Goal: Task Accomplishment & Management: Manage account settings

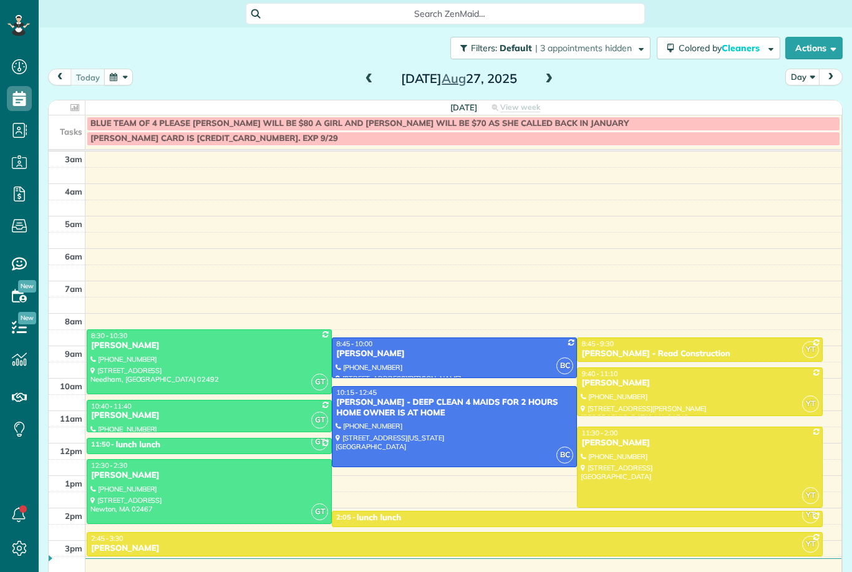
scroll to position [12, 0]
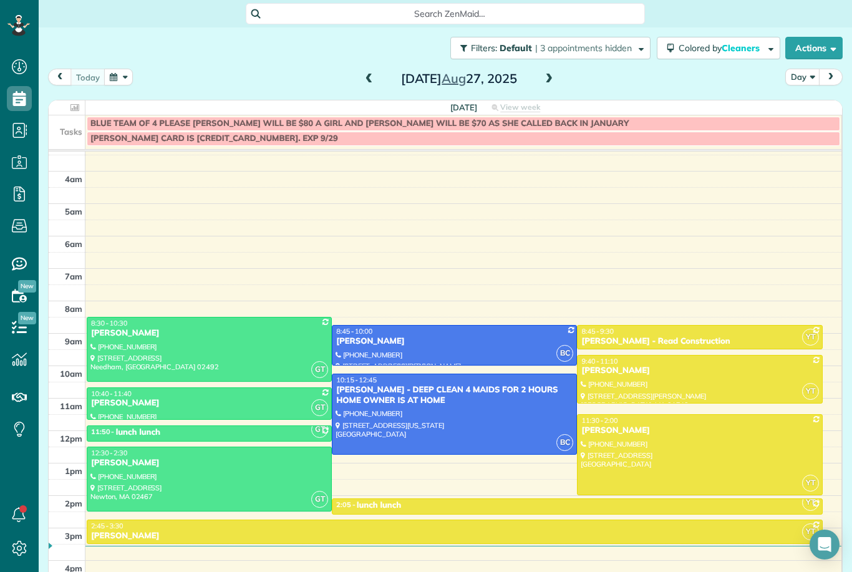
click at [547, 80] on span at bounding box center [549, 79] width 14 height 11
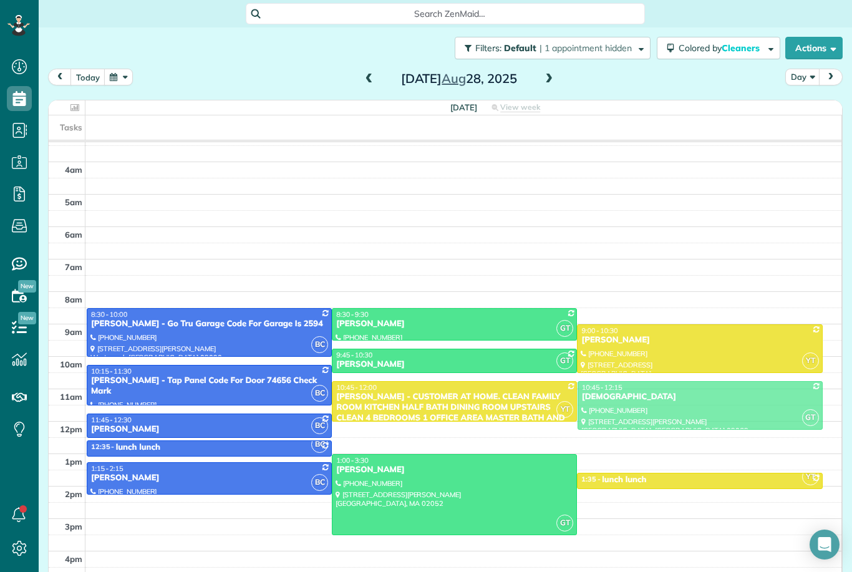
drag, startPoint x: 638, startPoint y: 385, endPoint x: 640, endPoint y: 369, distance: 16.3
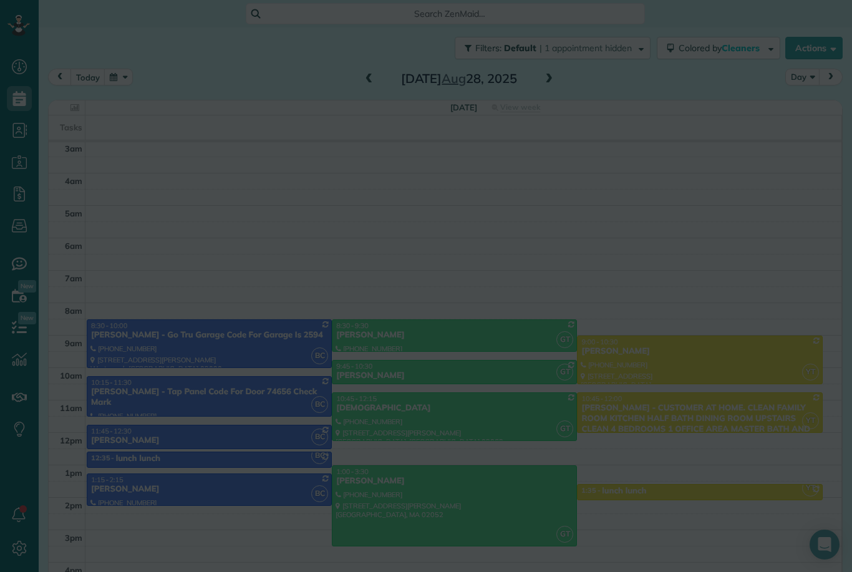
scroll to position [1, 0]
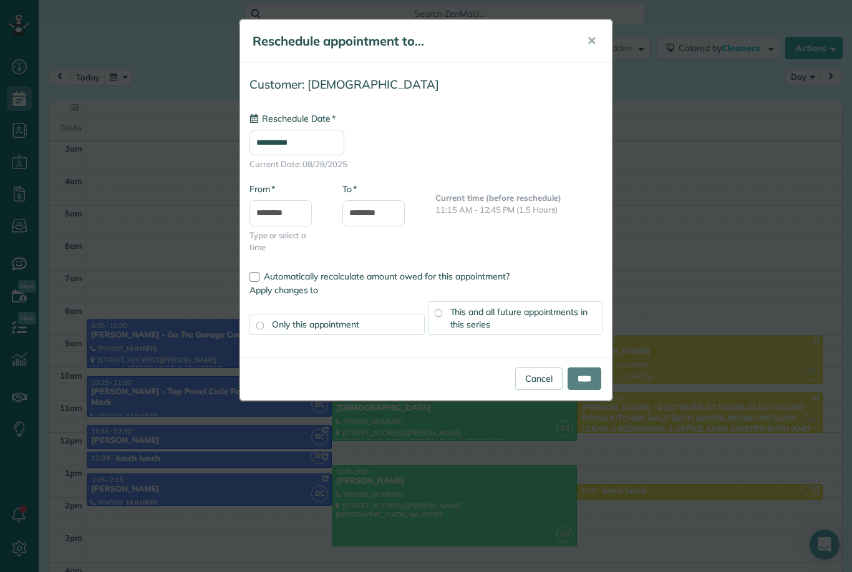
type input "**********"
click at [585, 374] on input "****" at bounding box center [584, 378] width 34 height 22
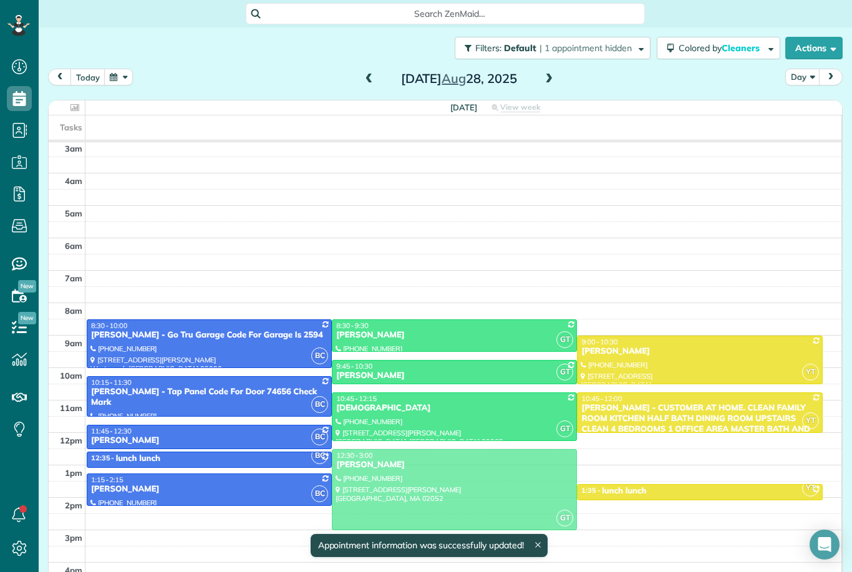
drag, startPoint x: 474, startPoint y: 468, endPoint x: 475, endPoint y: 448, distance: 20.0
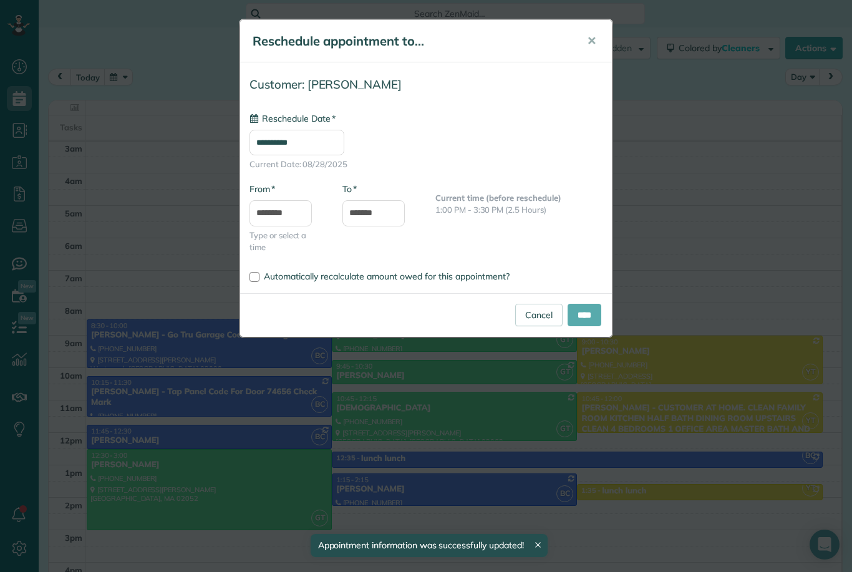
type input "**********"
click at [574, 312] on input "****" at bounding box center [584, 315] width 34 height 22
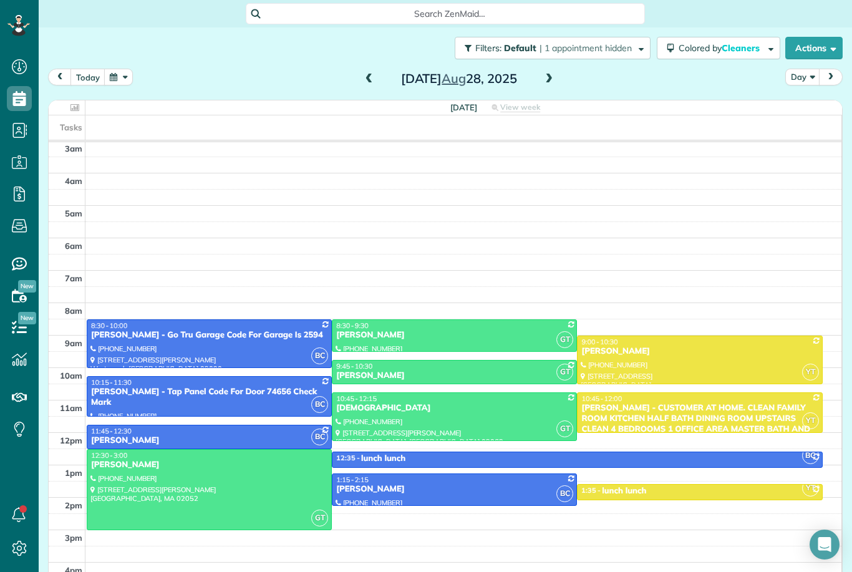
click at [550, 74] on span at bounding box center [549, 79] width 14 height 11
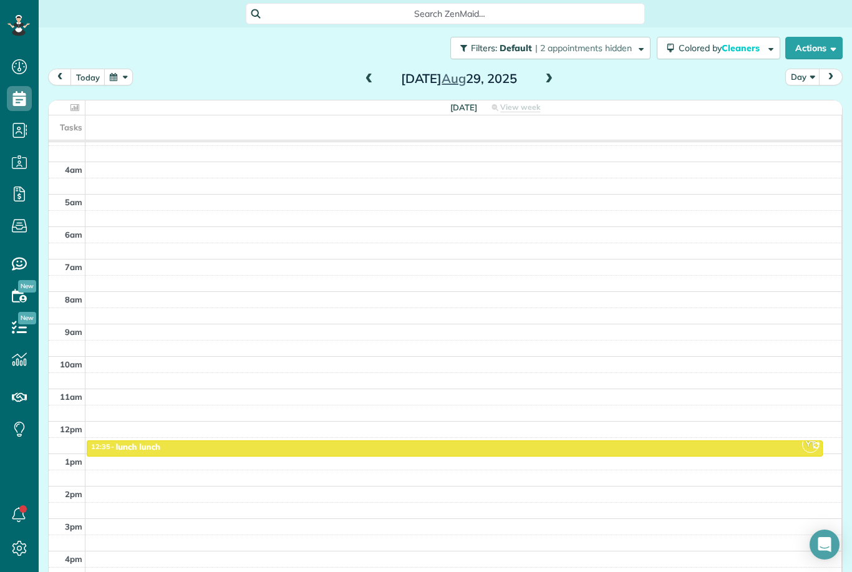
click at [550, 74] on span at bounding box center [549, 79] width 14 height 11
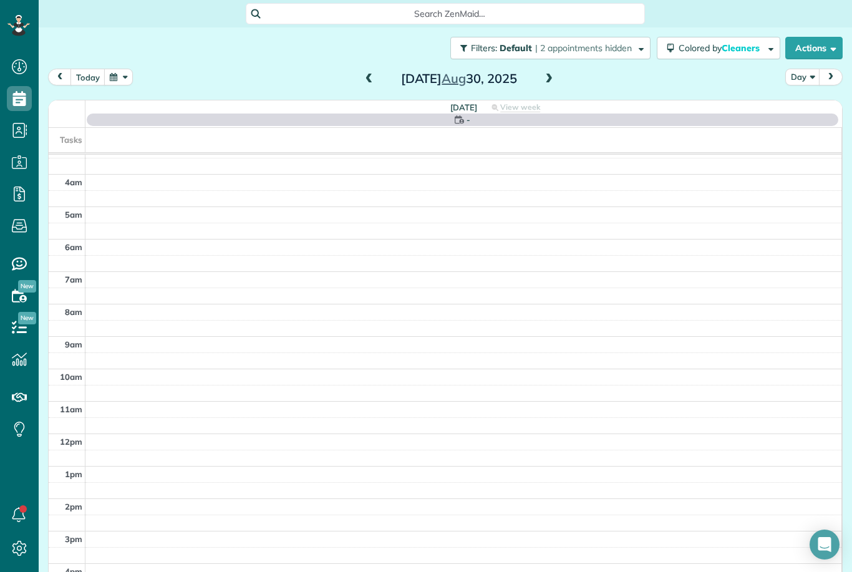
click at [550, 74] on span at bounding box center [549, 79] width 14 height 11
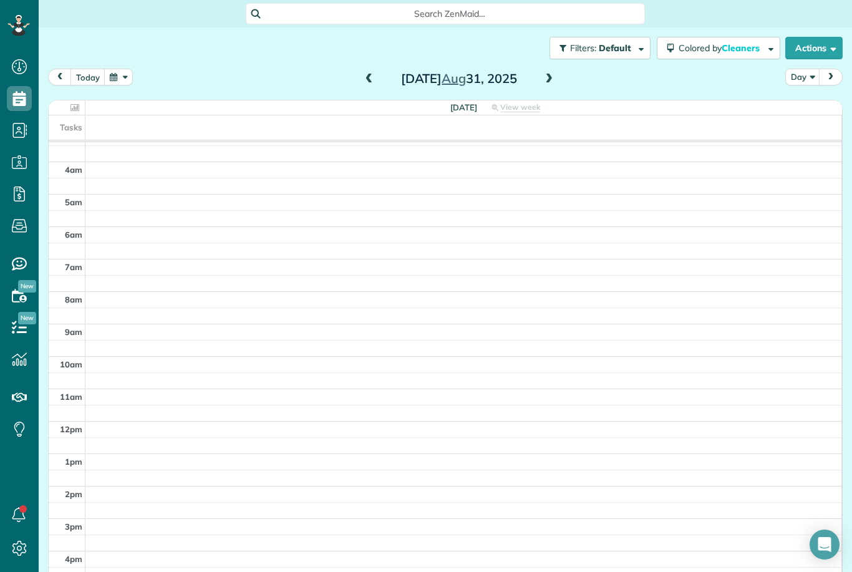
click at [550, 74] on span at bounding box center [549, 79] width 14 height 11
click at [545, 74] on span at bounding box center [549, 79] width 14 height 11
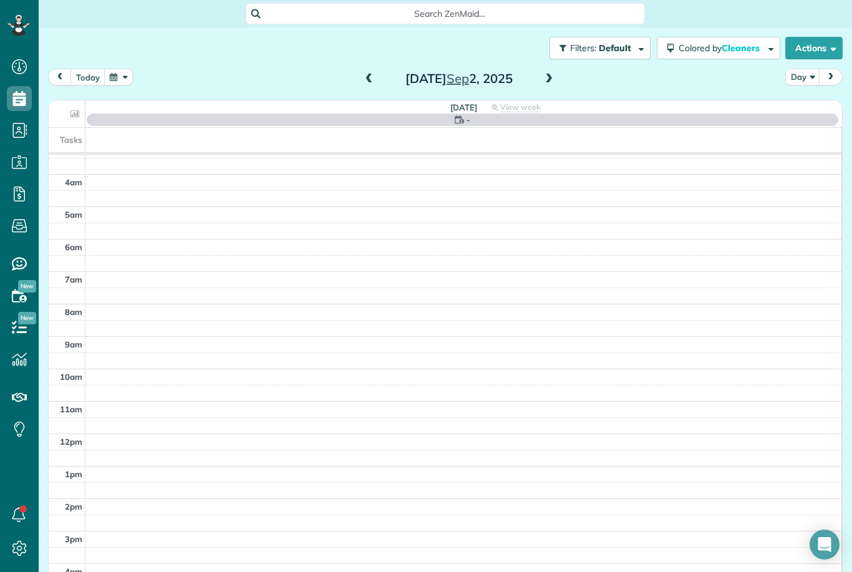
scroll to position [12, 0]
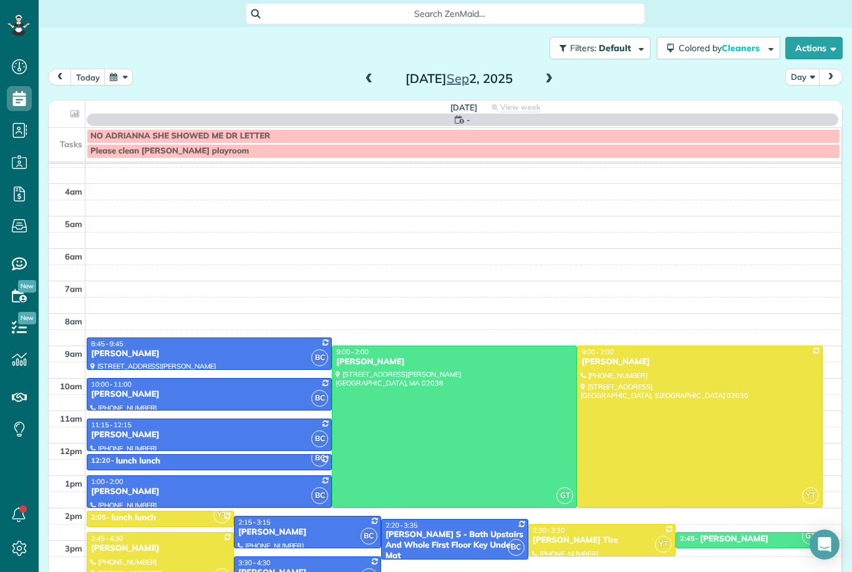
click at [366, 74] on span at bounding box center [369, 79] width 14 height 11
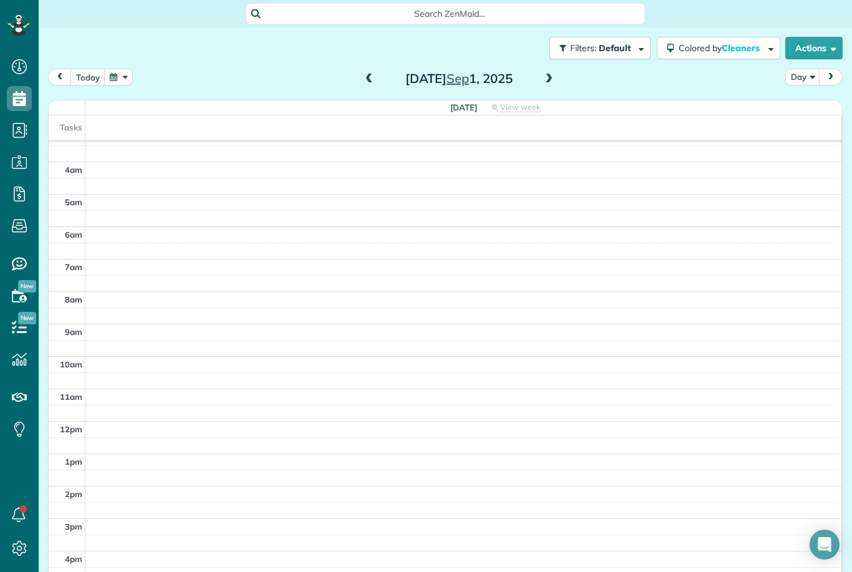
scroll to position [1, 0]
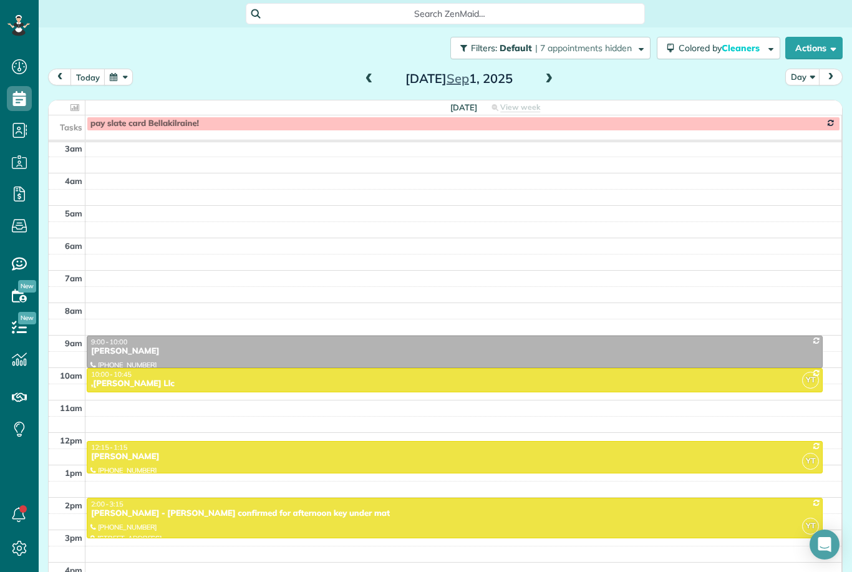
click at [368, 74] on span at bounding box center [369, 79] width 14 height 11
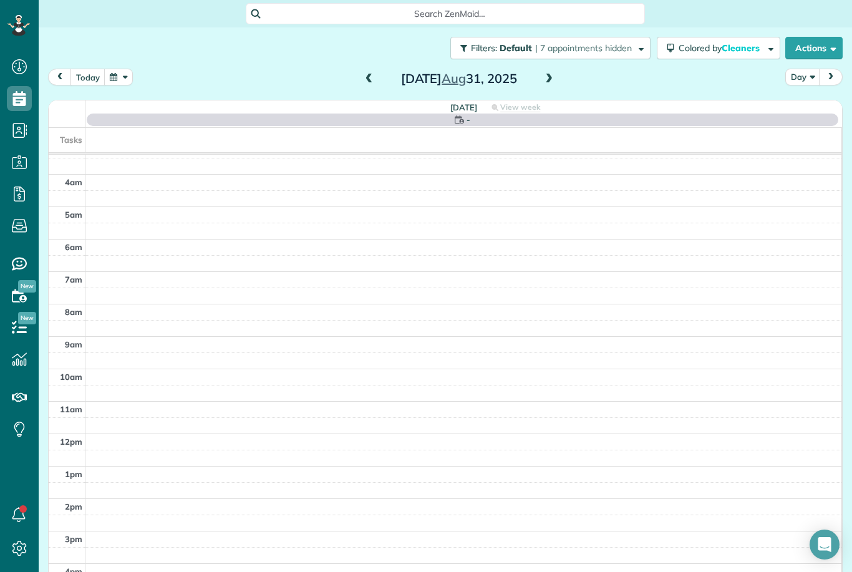
click at [368, 74] on span at bounding box center [369, 79] width 14 height 11
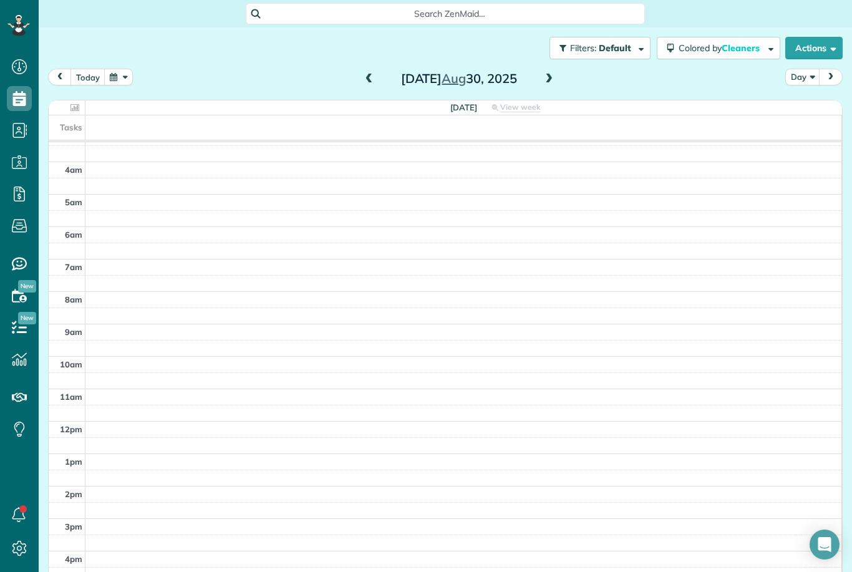
click at [368, 74] on span at bounding box center [369, 79] width 14 height 11
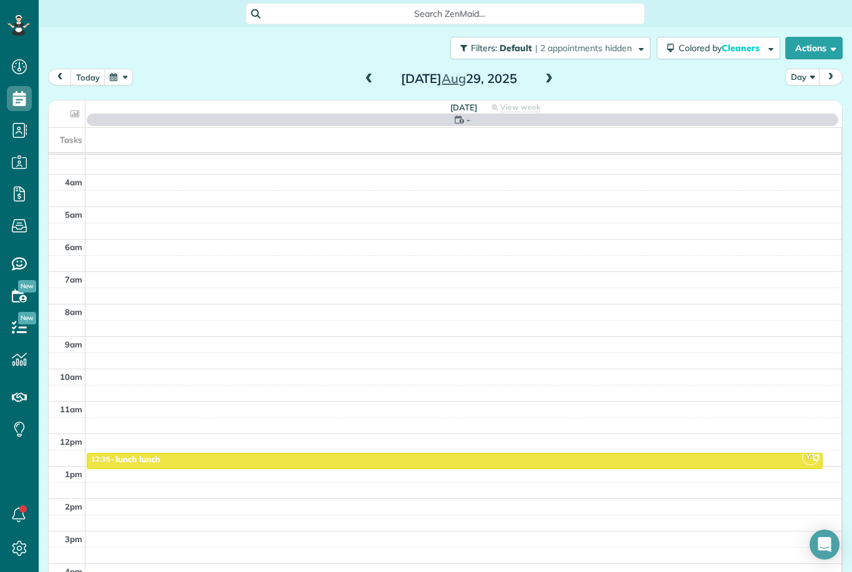
click at [368, 74] on span at bounding box center [369, 79] width 14 height 11
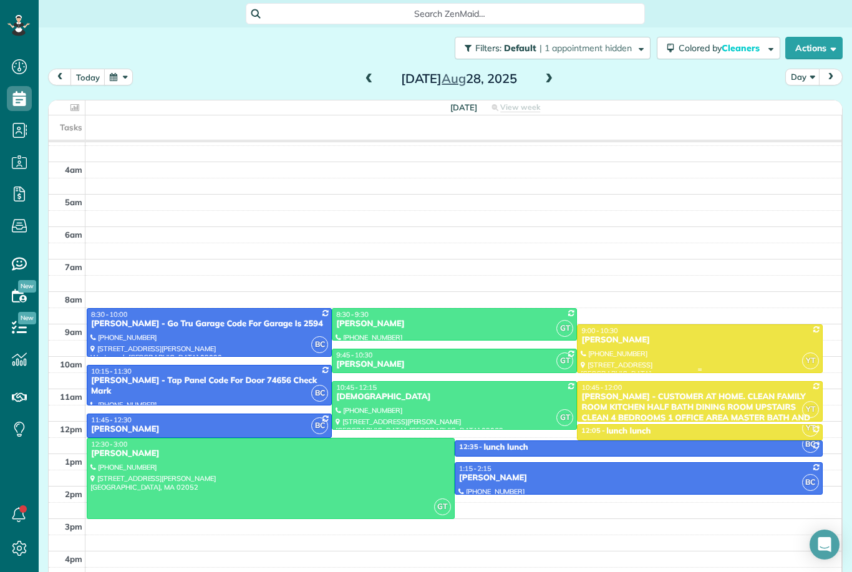
click at [671, 325] on div at bounding box center [699, 348] width 244 height 47
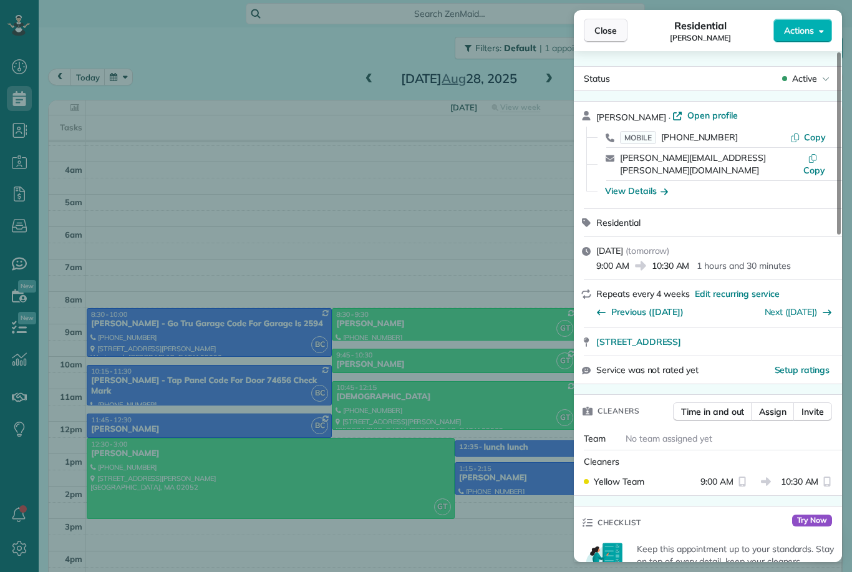
click at [610, 36] on span "Close" at bounding box center [605, 30] width 22 height 12
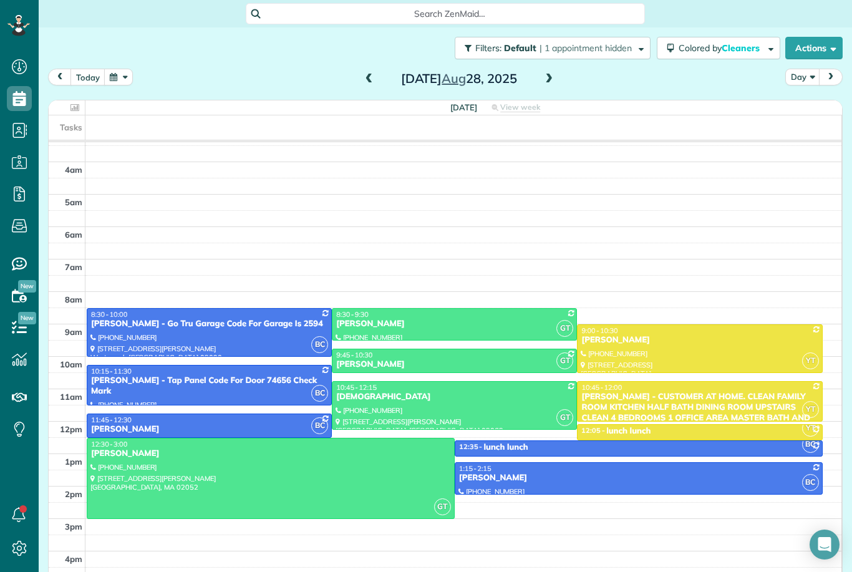
click at [549, 74] on span at bounding box center [549, 79] width 14 height 11
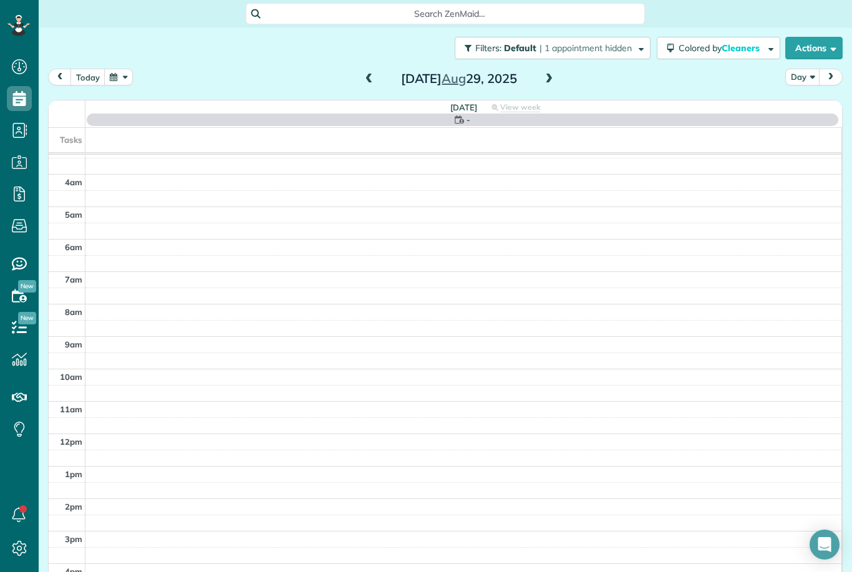
scroll to position [12, 0]
click at [549, 74] on span at bounding box center [549, 79] width 14 height 11
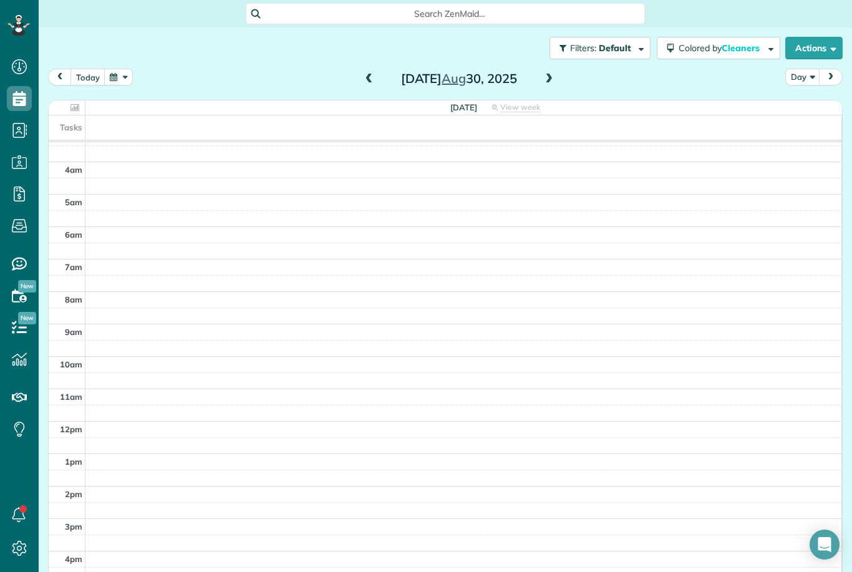
click at [549, 74] on span at bounding box center [549, 79] width 14 height 11
click at [550, 74] on span at bounding box center [549, 79] width 14 height 11
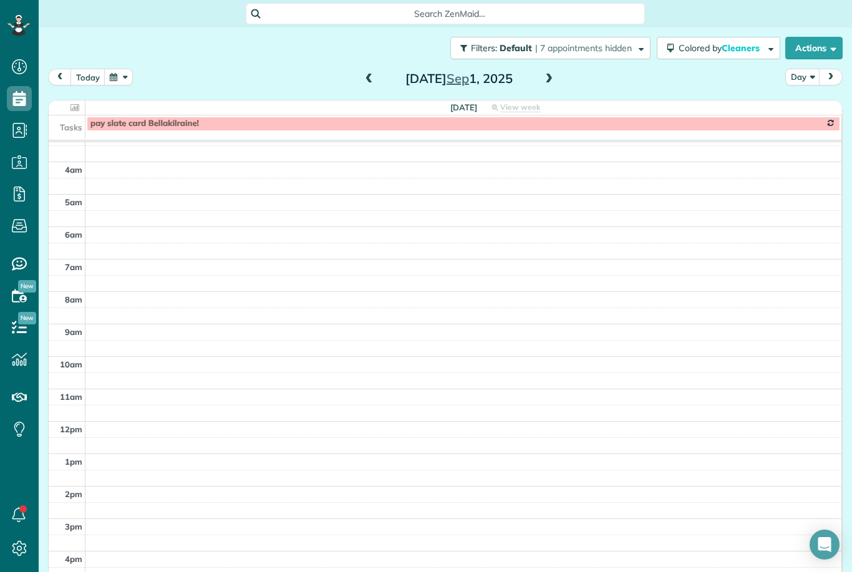
click at [550, 74] on span at bounding box center [549, 79] width 14 height 11
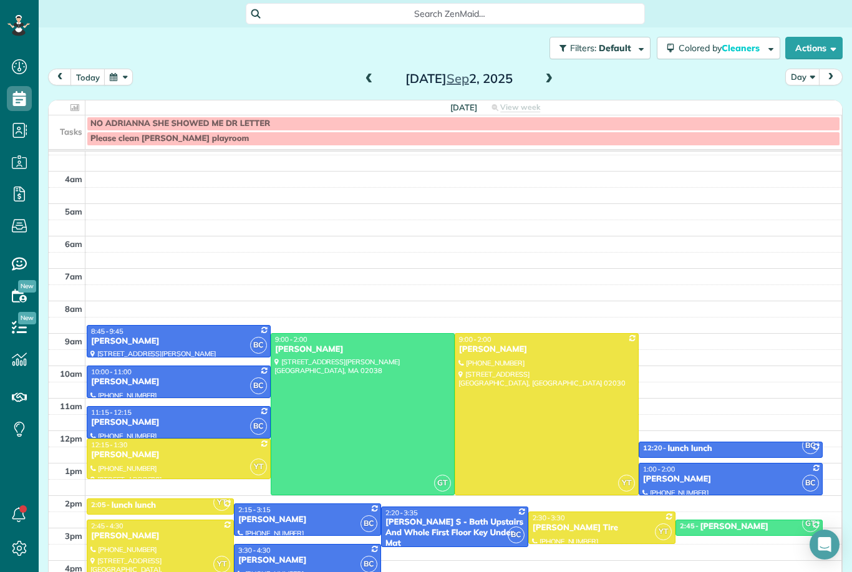
click at [109, 69] on button "button" at bounding box center [118, 77] width 29 height 17
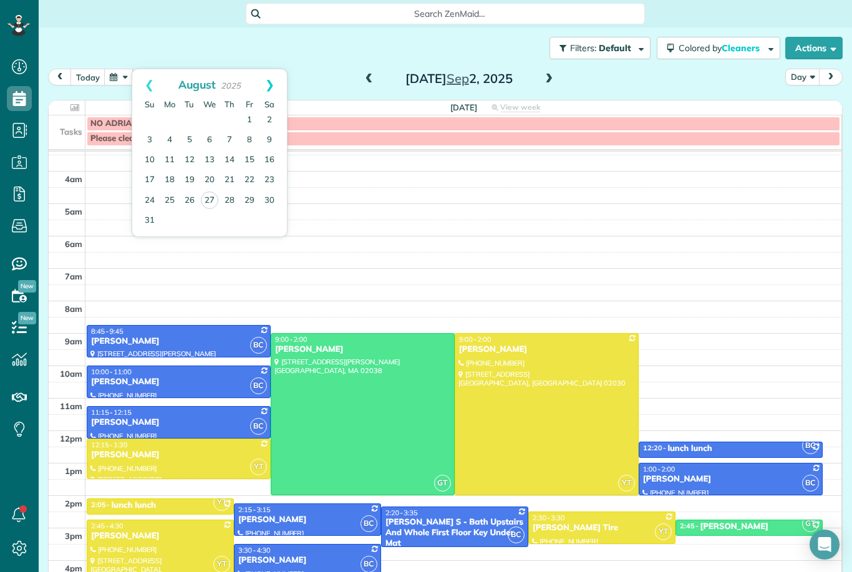
click at [272, 69] on link "Next" at bounding box center [269, 84] width 34 height 31
click at [251, 110] on link "5" at bounding box center [249, 120] width 20 height 20
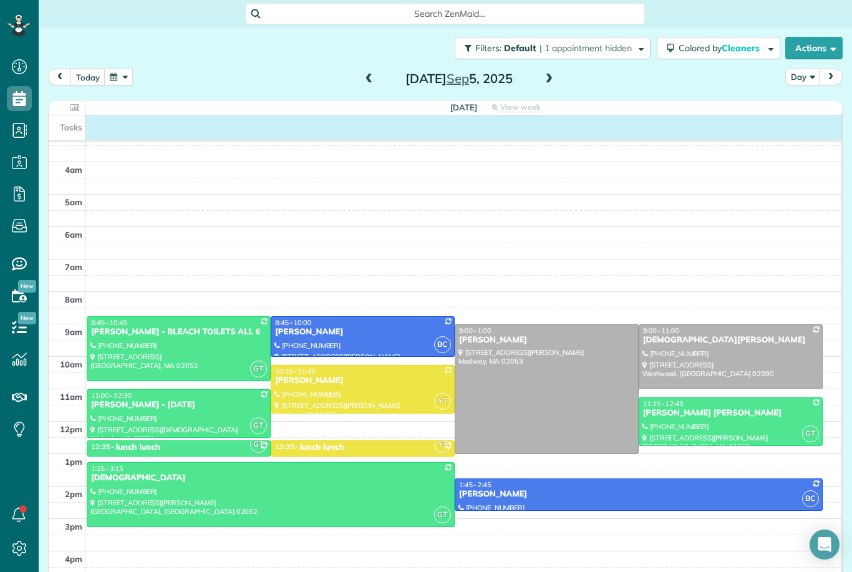
click at [246, 115] on div "Tasks" at bounding box center [445, 127] width 792 height 24
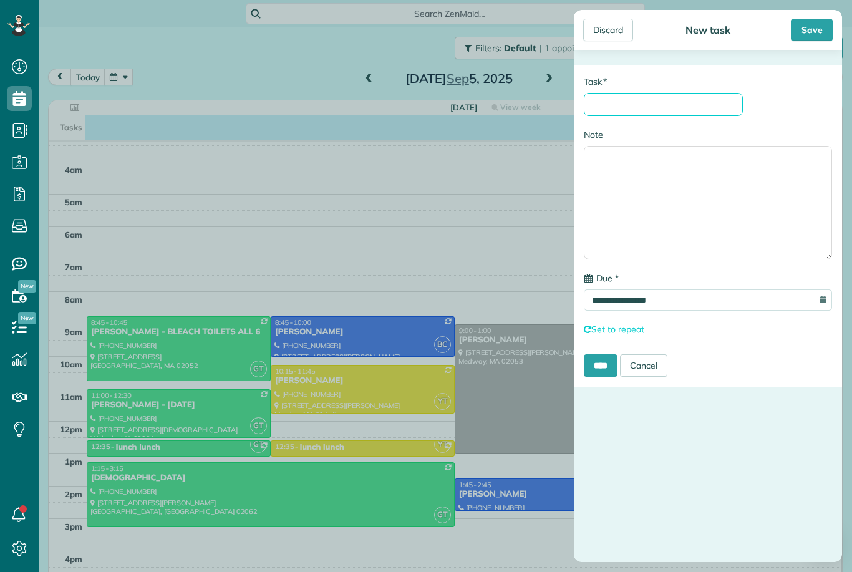
click at [643, 98] on input "* Task" at bounding box center [663, 104] width 159 height 23
type input "**********"
click at [812, 39] on div "Save" at bounding box center [811, 30] width 41 height 22
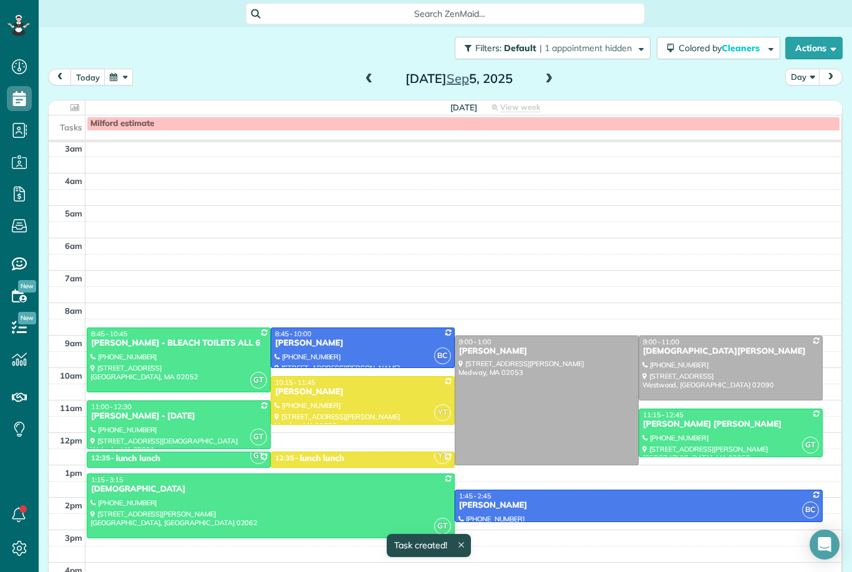
scroll to position [1, 0]
click at [116, 69] on button "button" at bounding box center [118, 77] width 29 height 17
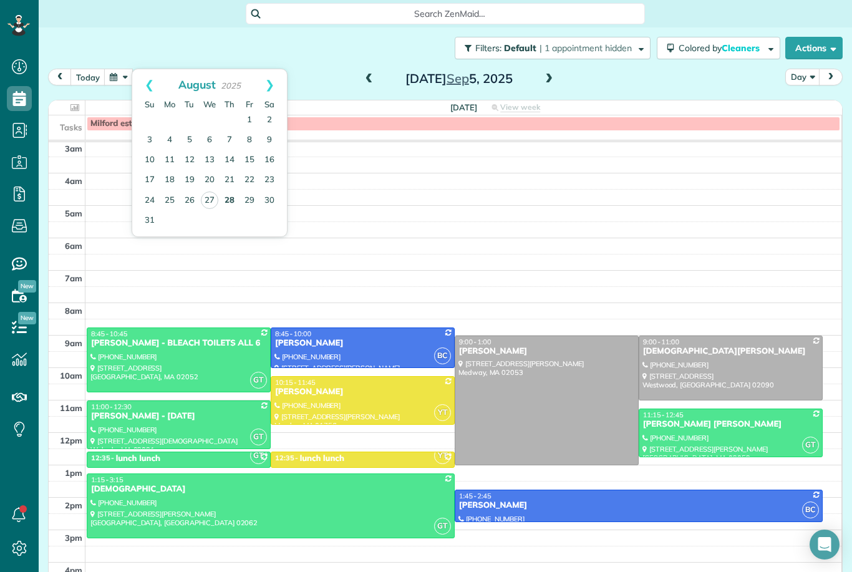
click at [231, 191] on link "28" at bounding box center [229, 201] width 20 height 20
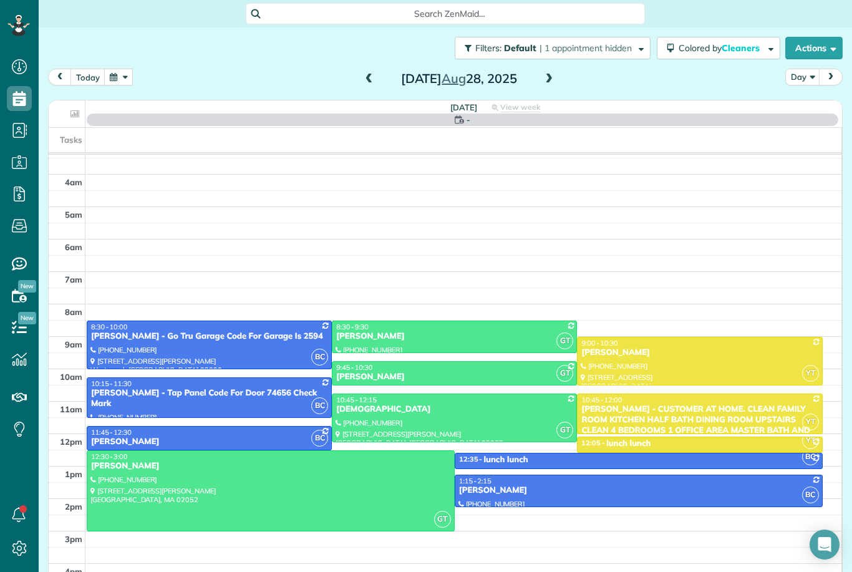
scroll to position [12, 0]
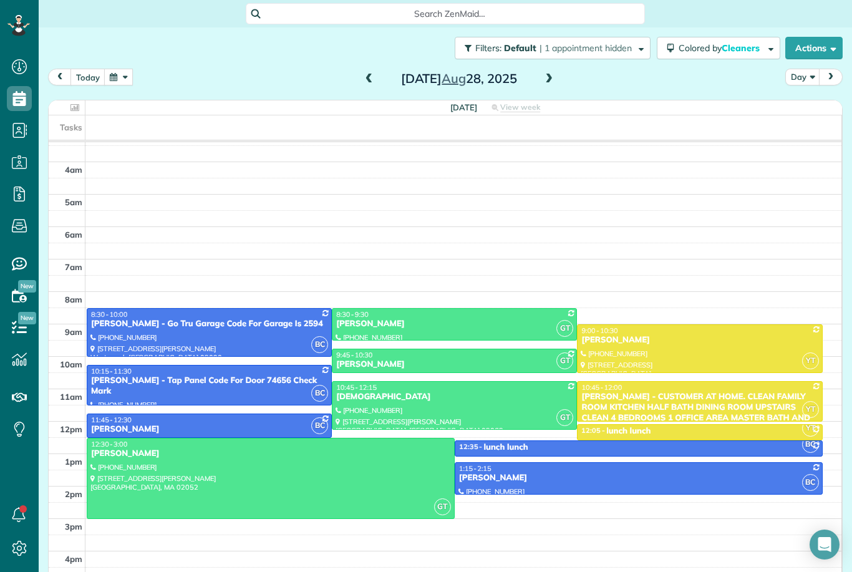
click at [547, 74] on span at bounding box center [549, 79] width 14 height 11
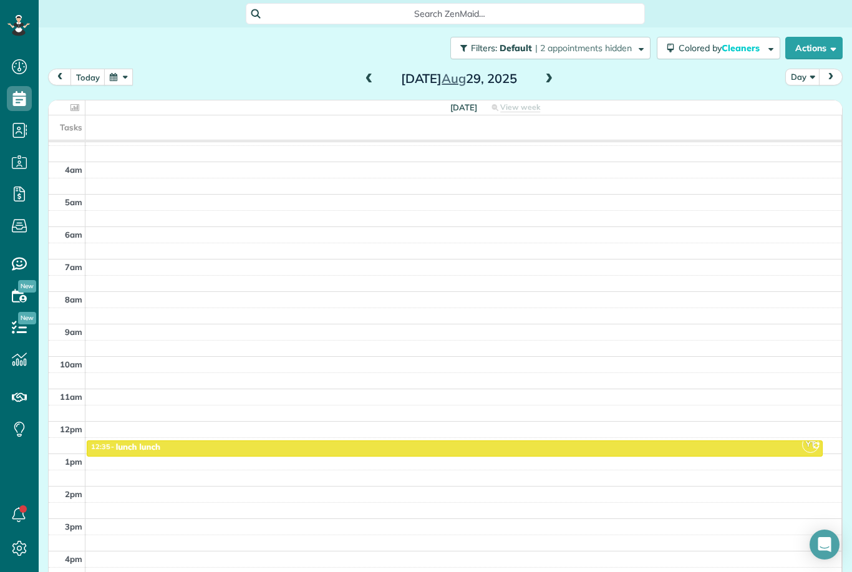
click at [547, 74] on span at bounding box center [549, 79] width 14 height 11
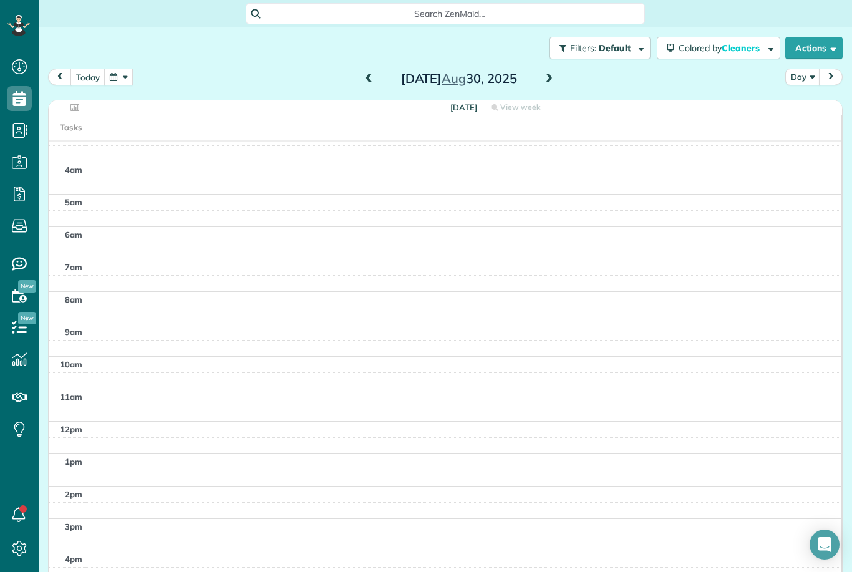
click at [549, 74] on span at bounding box center [549, 79] width 14 height 11
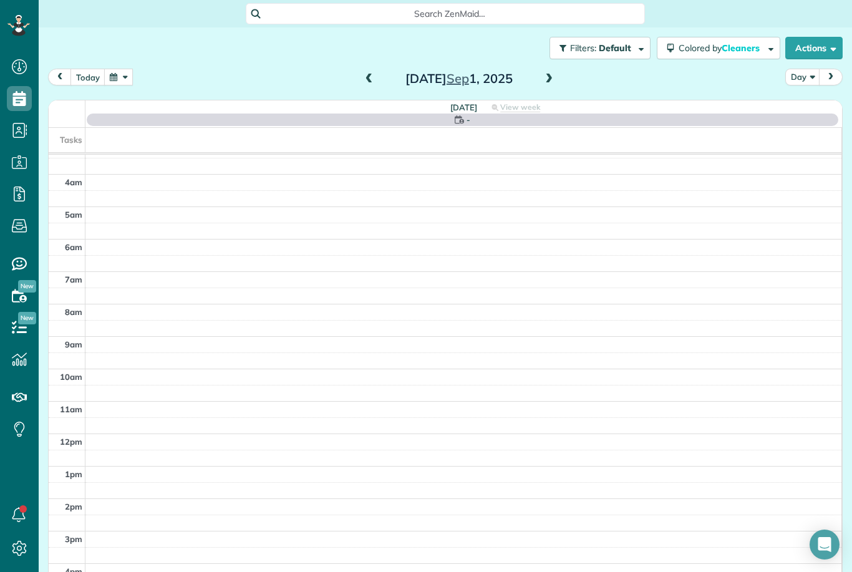
click at [549, 74] on span at bounding box center [549, 79] width 14 height 11
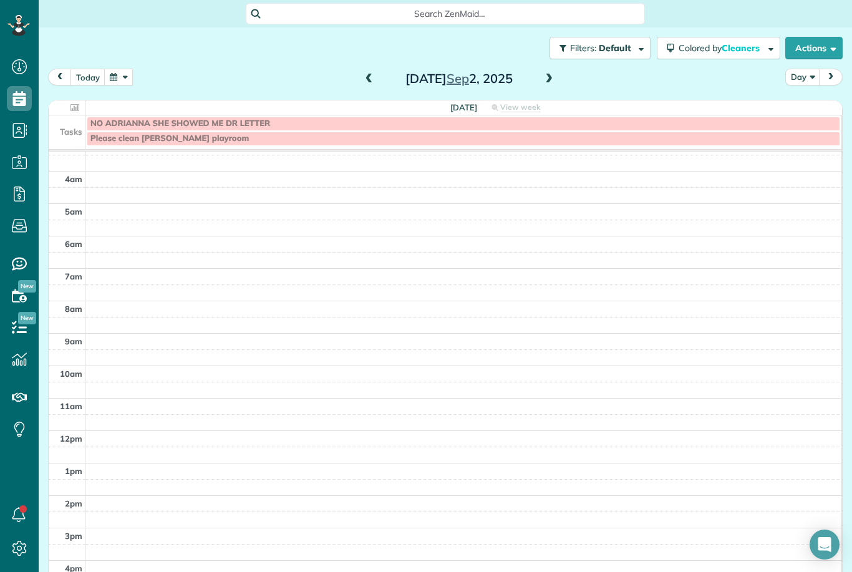
scroll to position [9, 0]
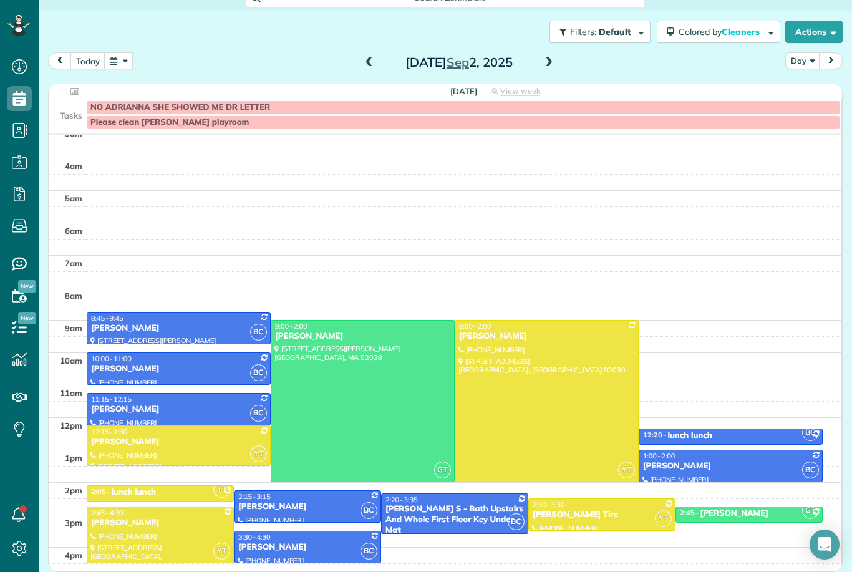
click at [370, 57] on span at bounding box center [369, 62] width 14 height 11
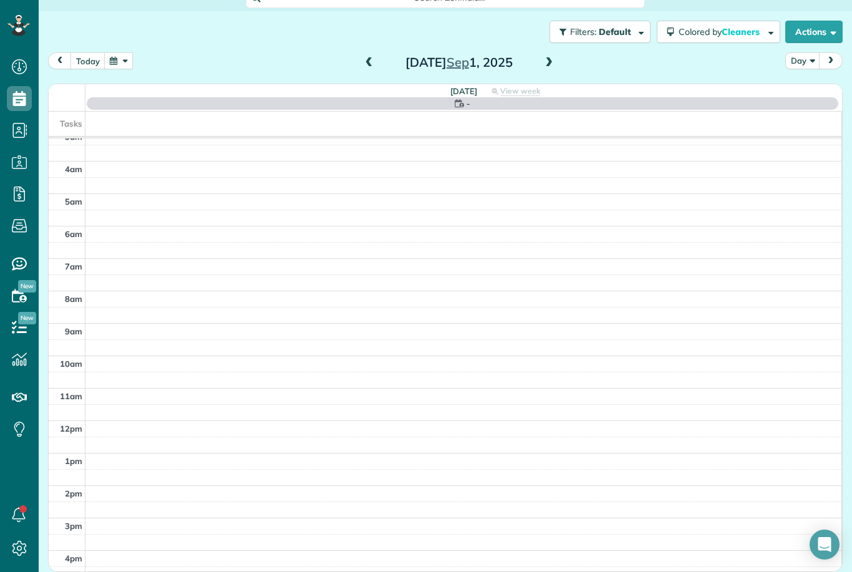
scroll to position [15, 0]
click at [370, 59] on span at bounding box center [369, 64] width 14 height 11
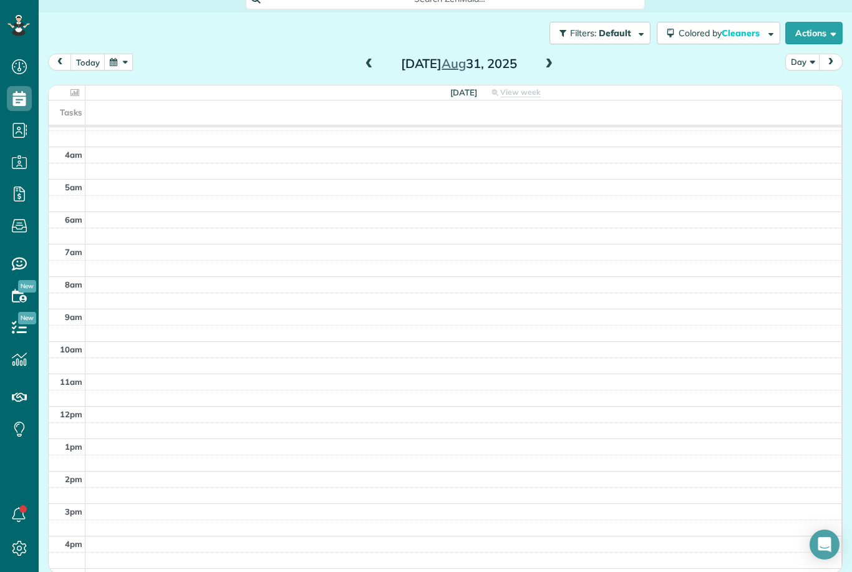
click at [370, 59] on span at bounding box center [369, 64] width 14 height 11
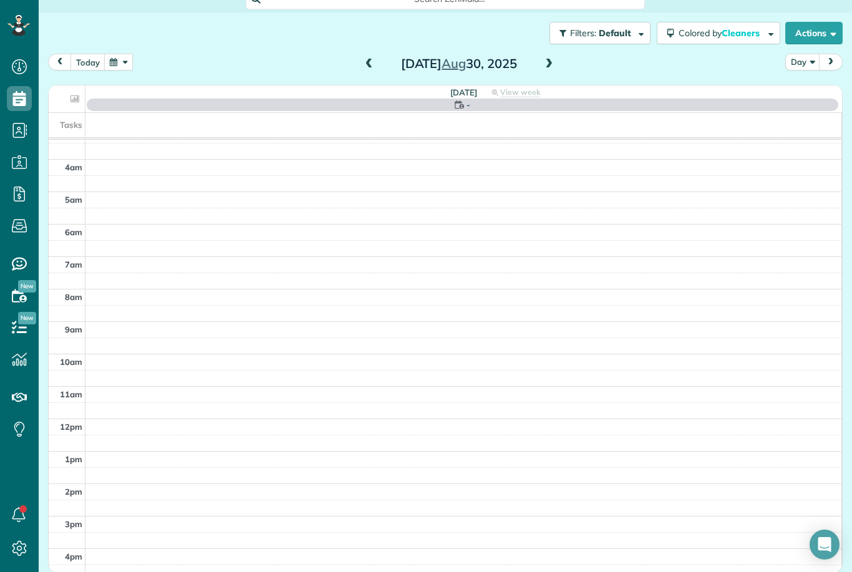
click at [370, 59] on span at bounding box center [369, 64] width 14 height 11
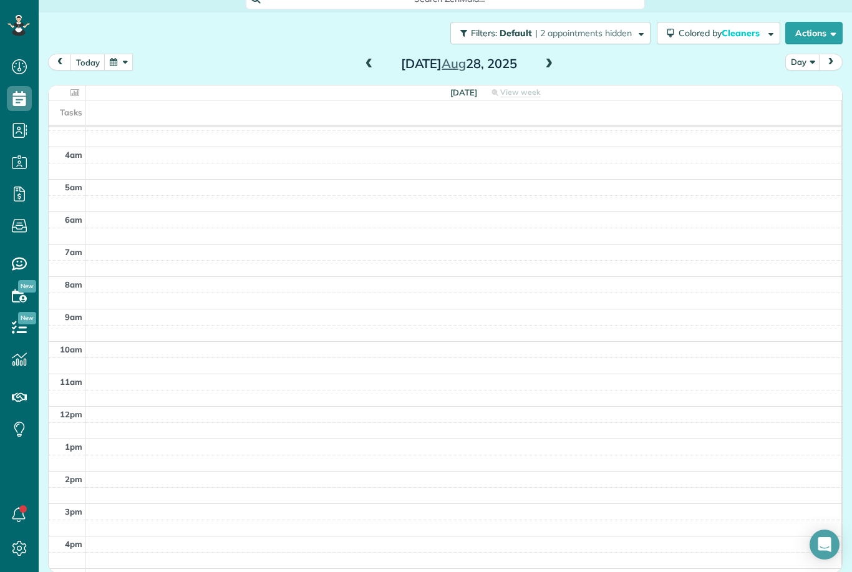
scroll to position [1, 0]
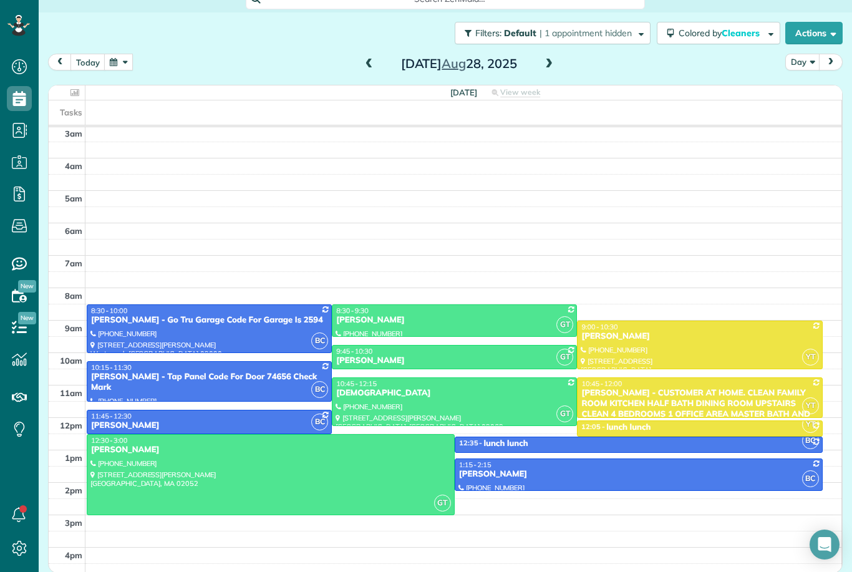
click at [369, 59] on span at bounding box center [369, 64] width 14 height 11
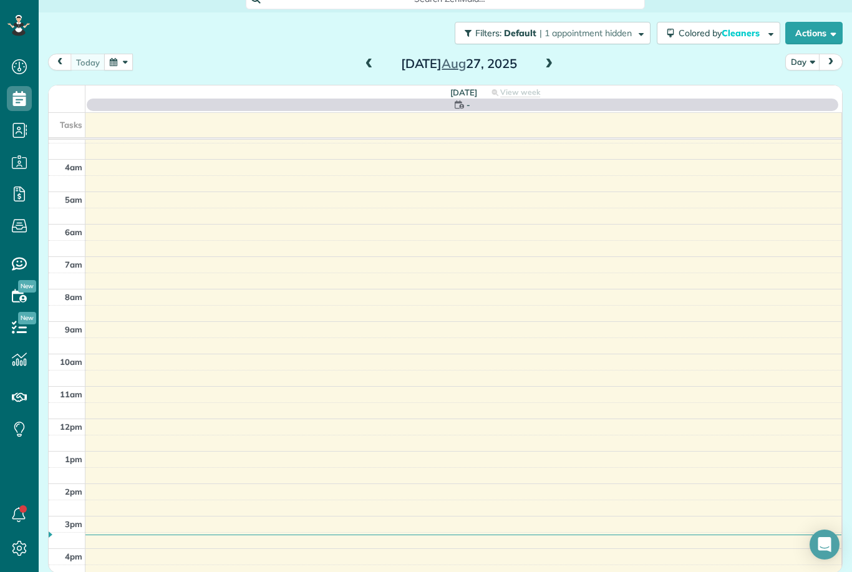
click at [369, 59] on span at bounding box center [369, 64] width 14 height 11
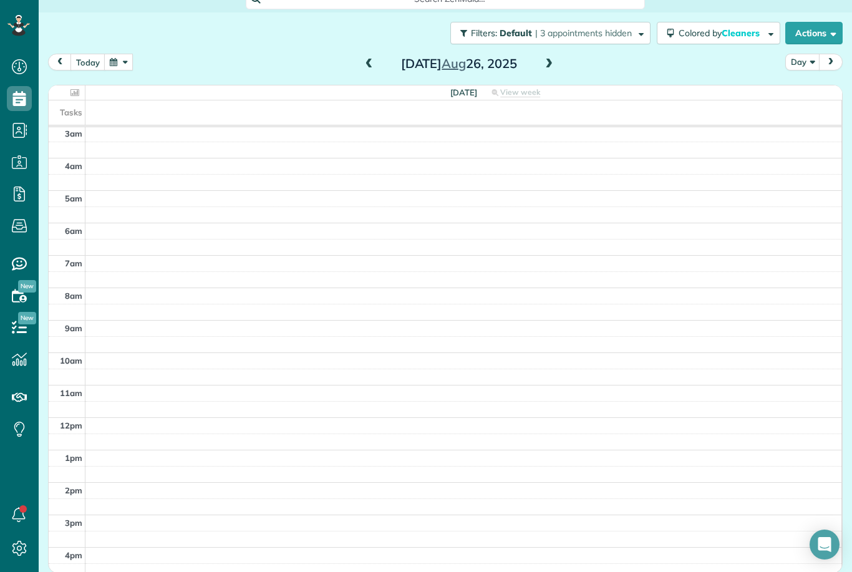
click at [370, 59] on span at bounding box center [369, 64] width 14 height 11
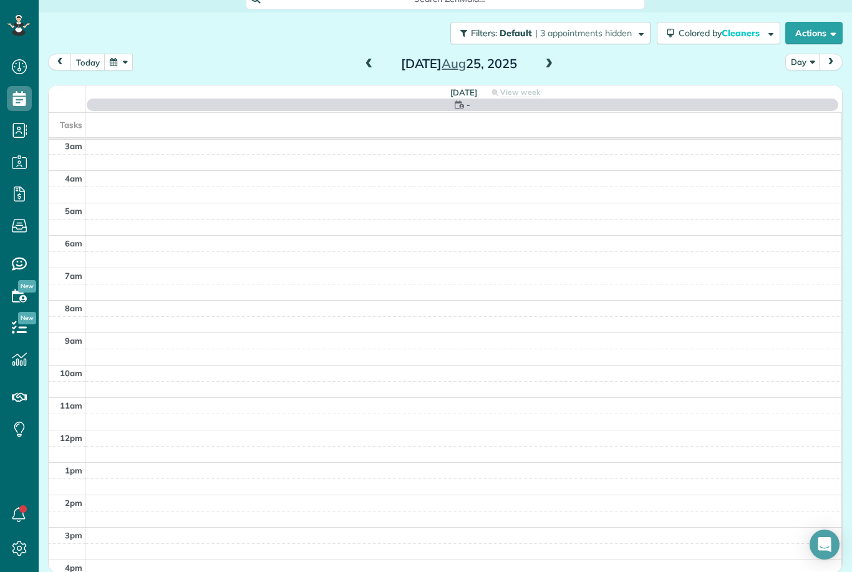
scroll to position [12, 0]
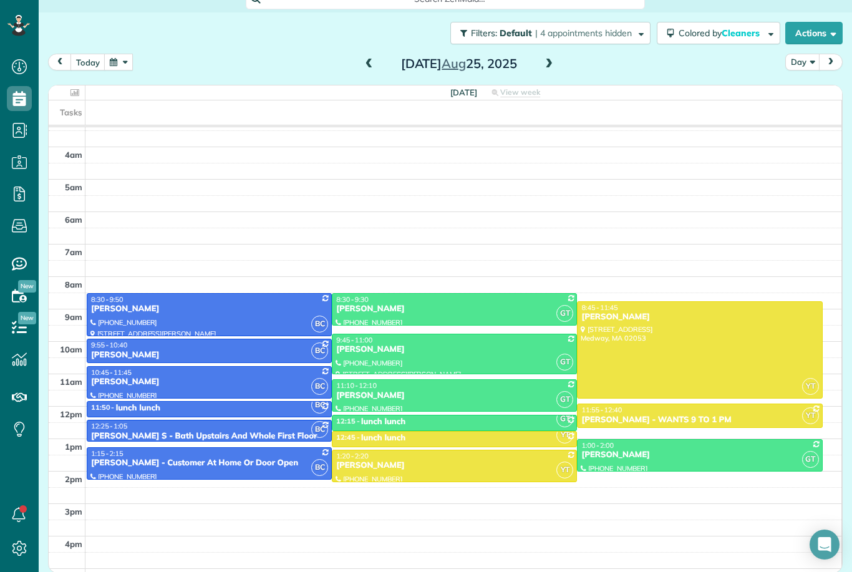
click at [551, 59] on span at bounding box center [549, 64] width 14 height 11
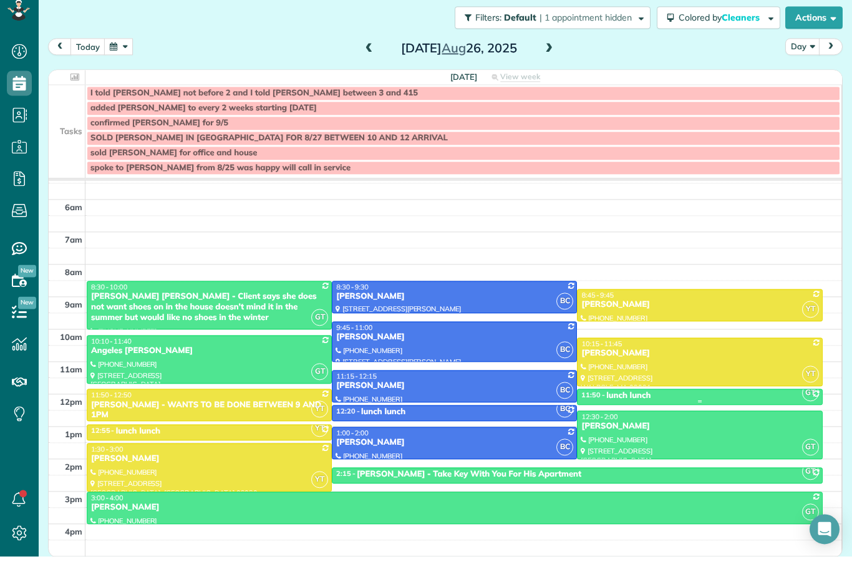
scroll to position [78, 0]
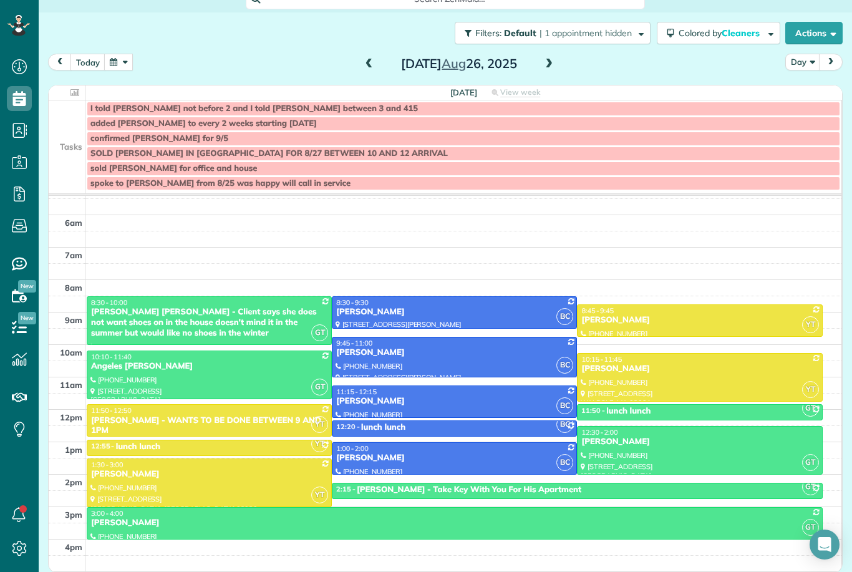
click at [548, 59] on span at bounding box center [549, 64] width 14 height 11
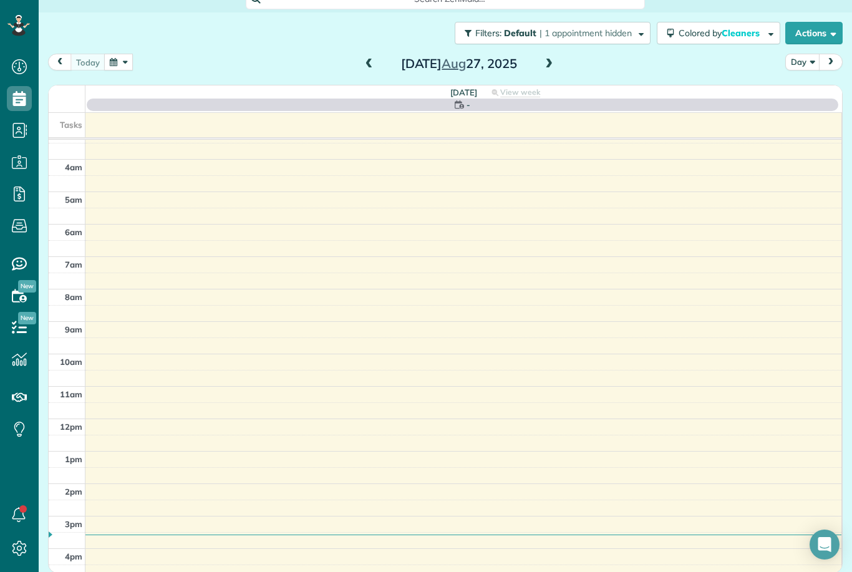
scroll to position [12, 0]
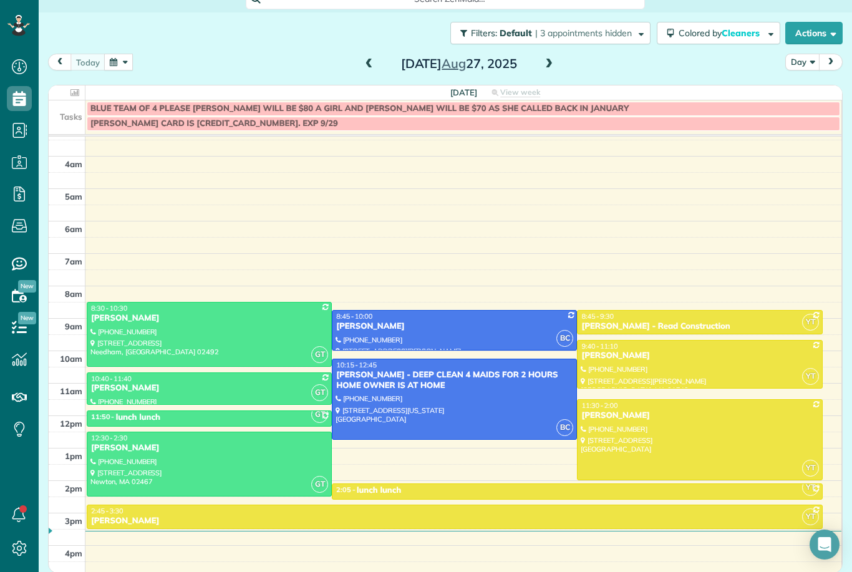
click at [549, 59] on span at bounding box center [549, 64] width 14 height 11
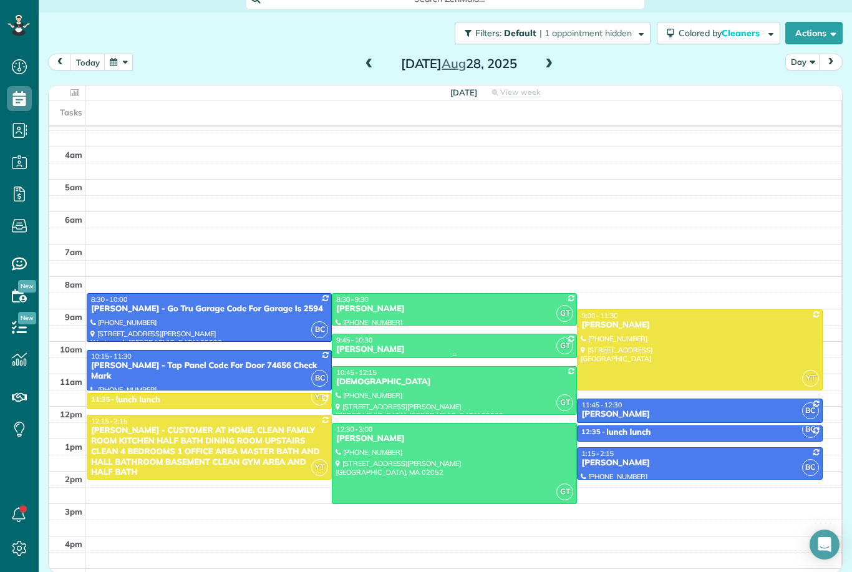
click at [406, 344] on div "[PERSON_NAME]" at bounding box center [454, 349] width 238 height 11
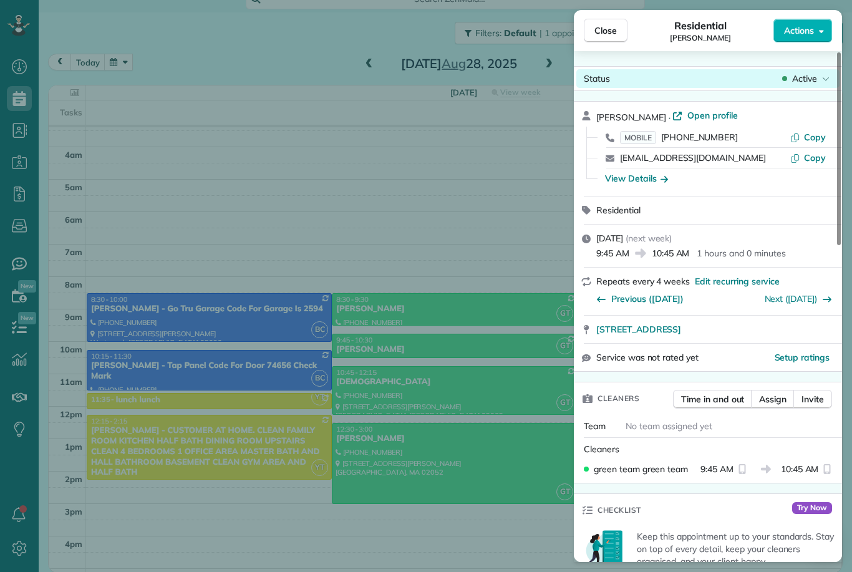
click at [809, 84] on span "Active" at bounding box center [804, 78] width 25 height 12
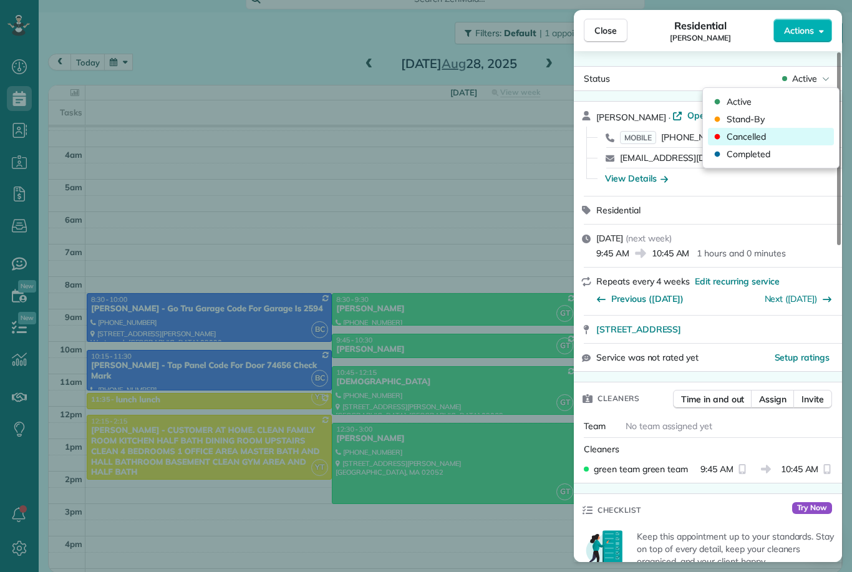
click at [790, 143] on div "Cancelled" at bounding box center [771, 136] width 126 height 17
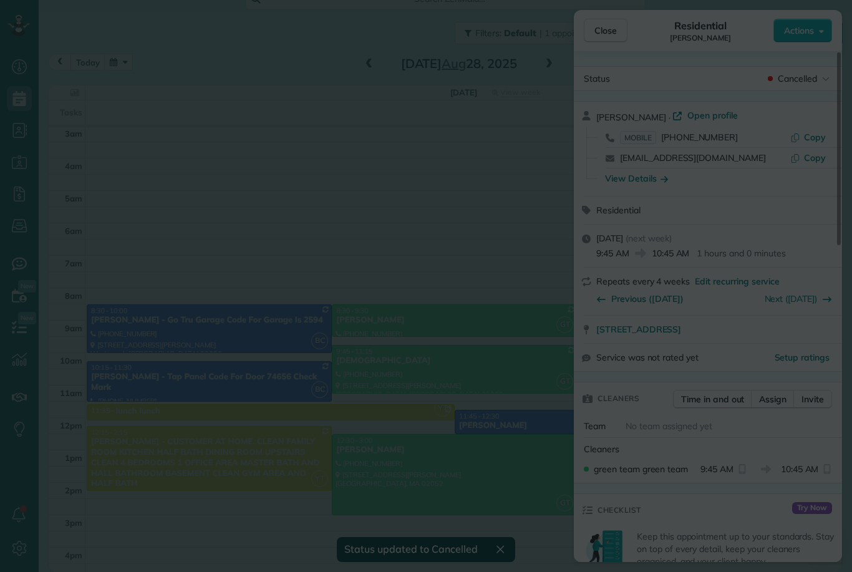
scroll to position [1, 0]
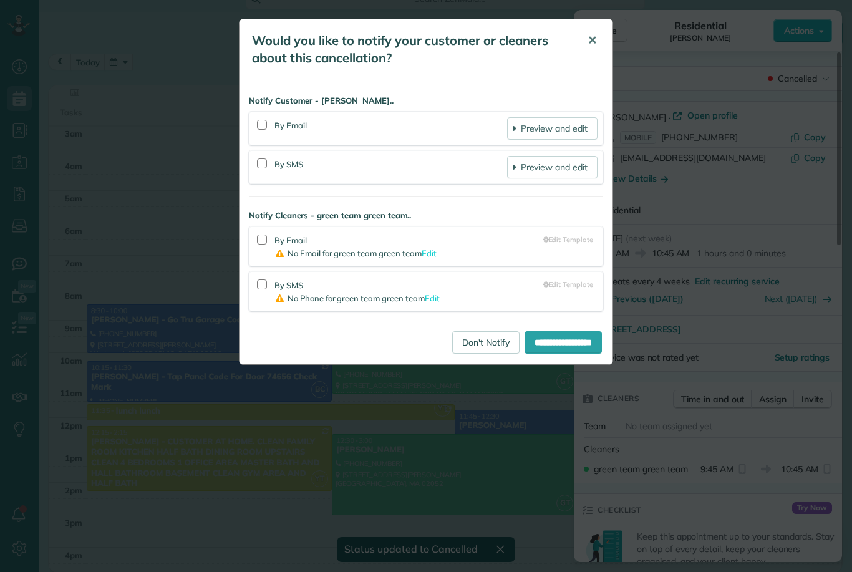
click at [591, 43] on span "✕" at bounding box center [591, 40] width 9 height 14
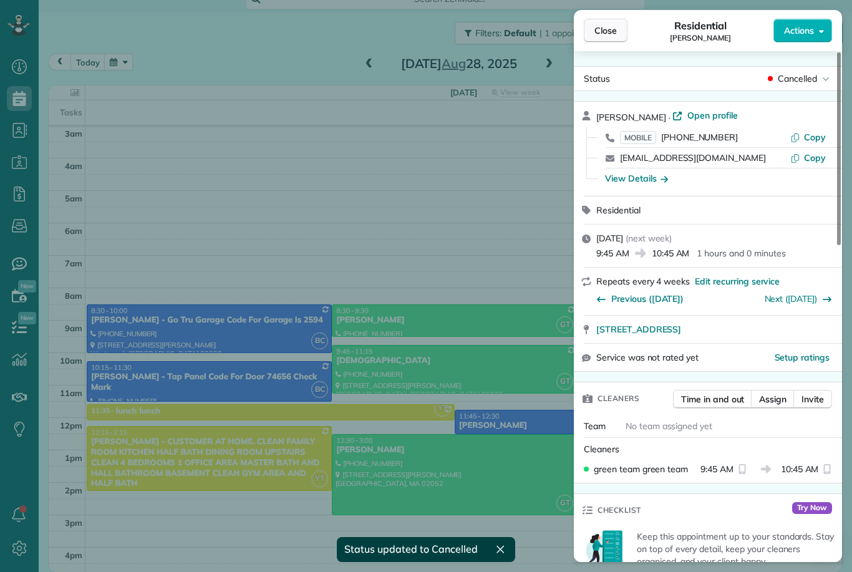
click at [605, 36] on span "Close" at bounding box center [605, 30] width 22 height 12
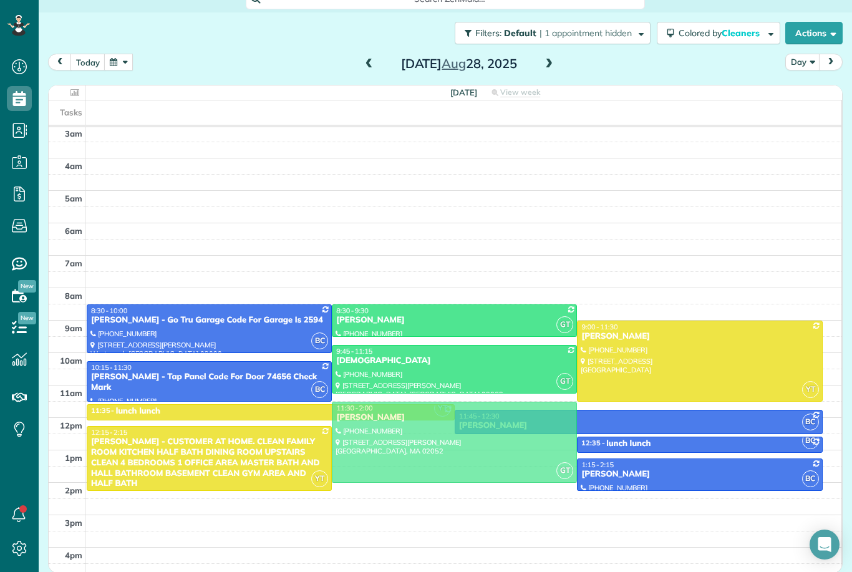
drag, startPoint x: 450, startPoint y: 440, endPoint x: 455, endPoint y: 405, distance: 34.6
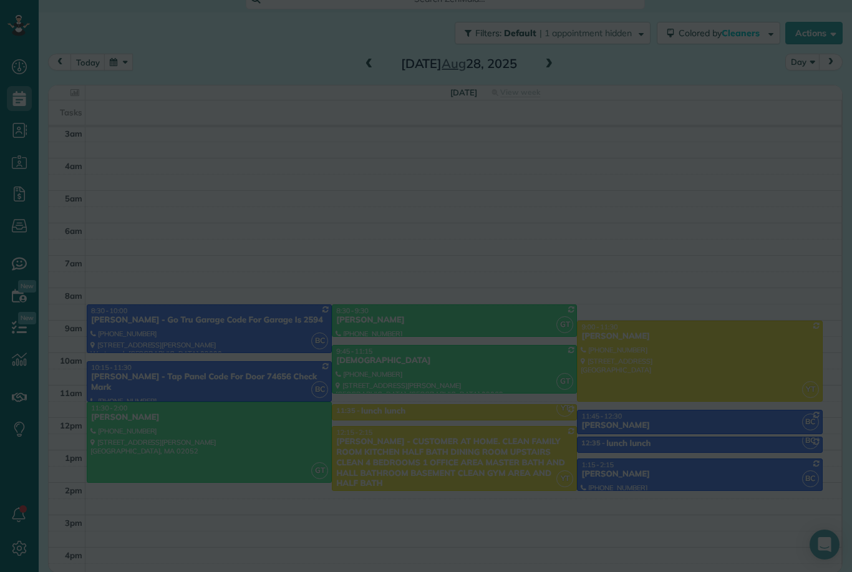
scroll to position [1, 0]
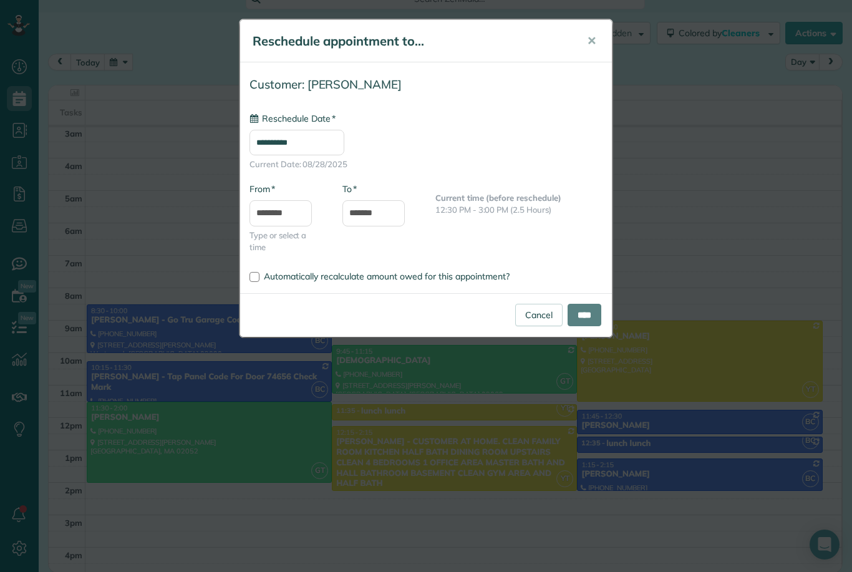
type input "**********"
click at [585, 309] on input "****" at bounding box center [584, 315] width 34 height 22
